Goal: Check status: Check status

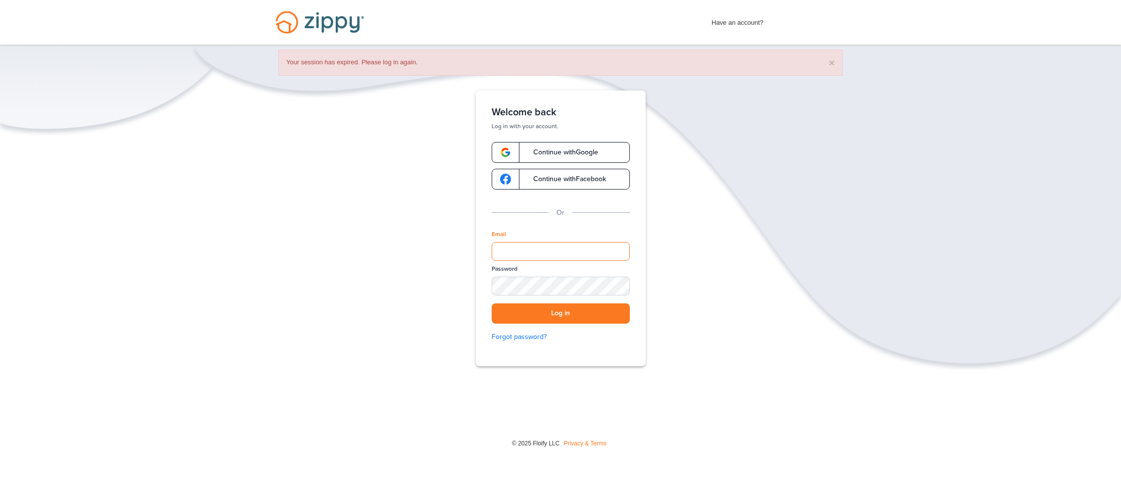
click at [580, 257] on input "Email" at bounding box center [561, 251] width 138 height 19
type input "**********"
click at [580, 155] on span "Continue with Google" at bounding box center [561, 152] width 75 height 7
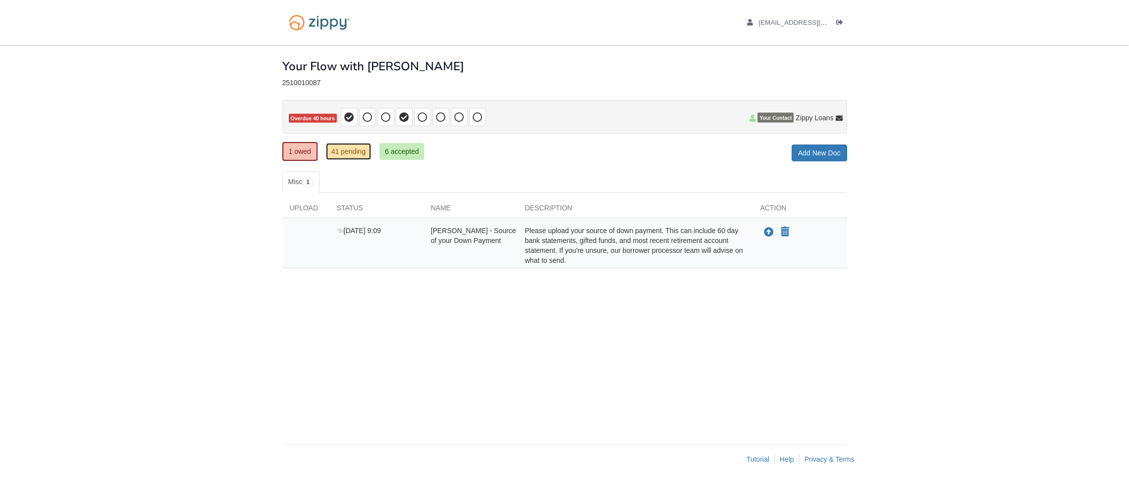
click at [343, 154] on link "41 pending" at bounding box center [348, 151] width 45 height 17
